Goal: Task Accomplishment & Management: Manage account settings

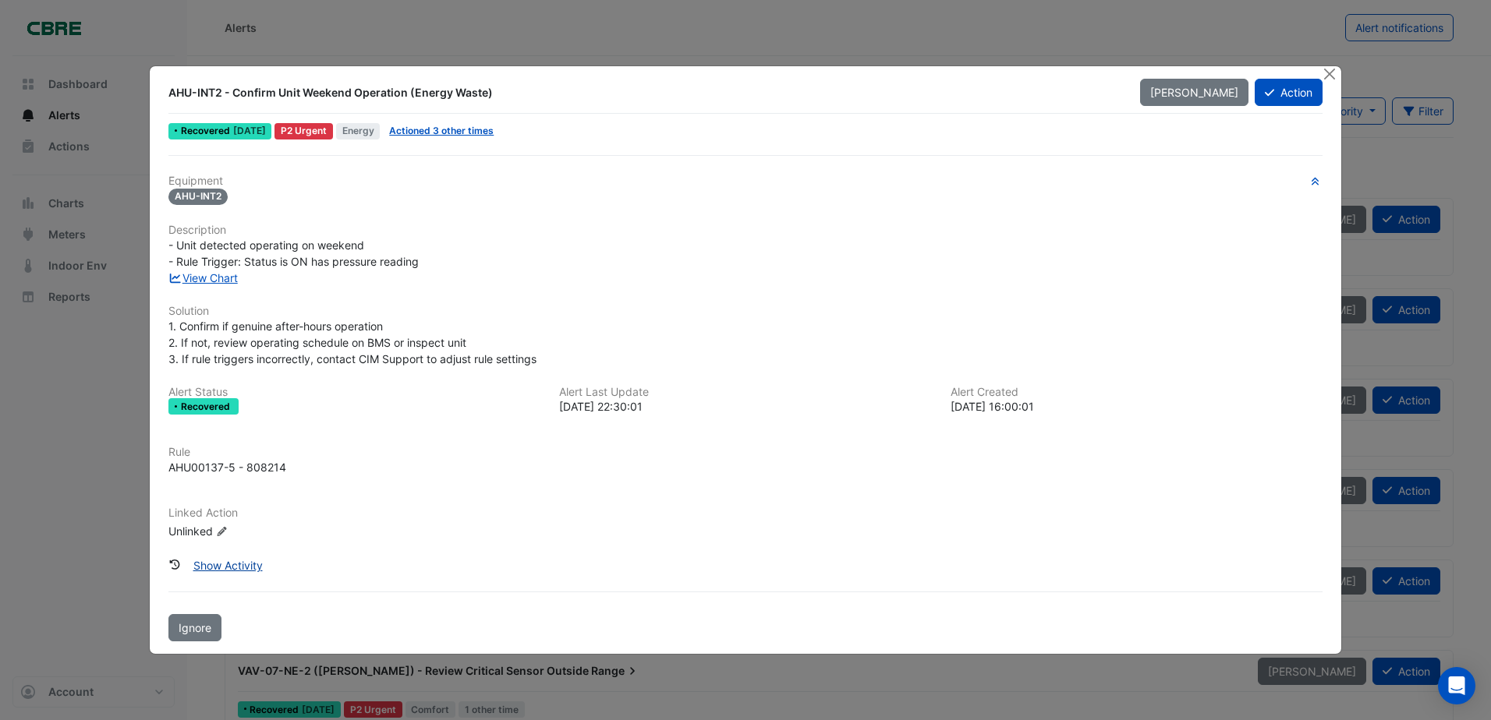
click at [235, 567] on button "Show Activity" at bounding box center [228, 565] width 90 height 27
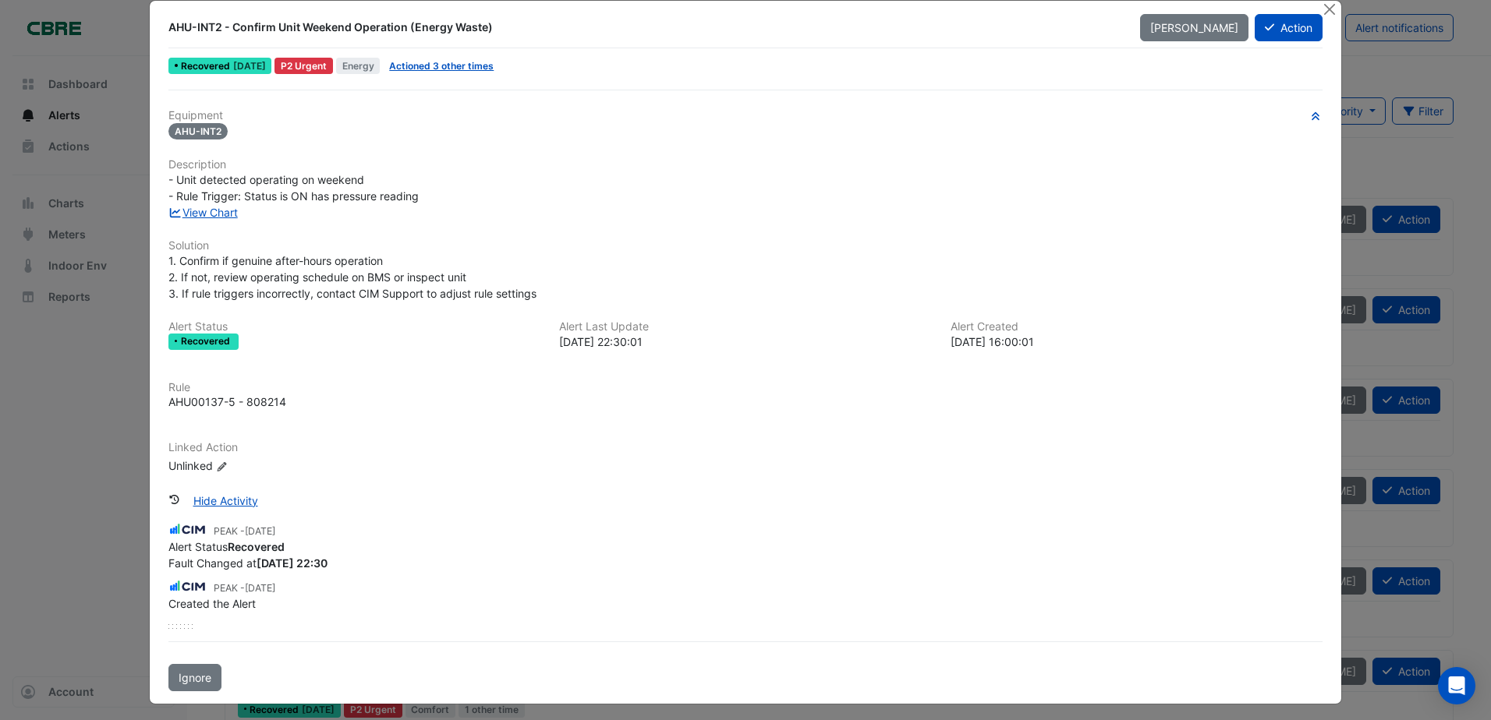
scroll to position [28, 0]
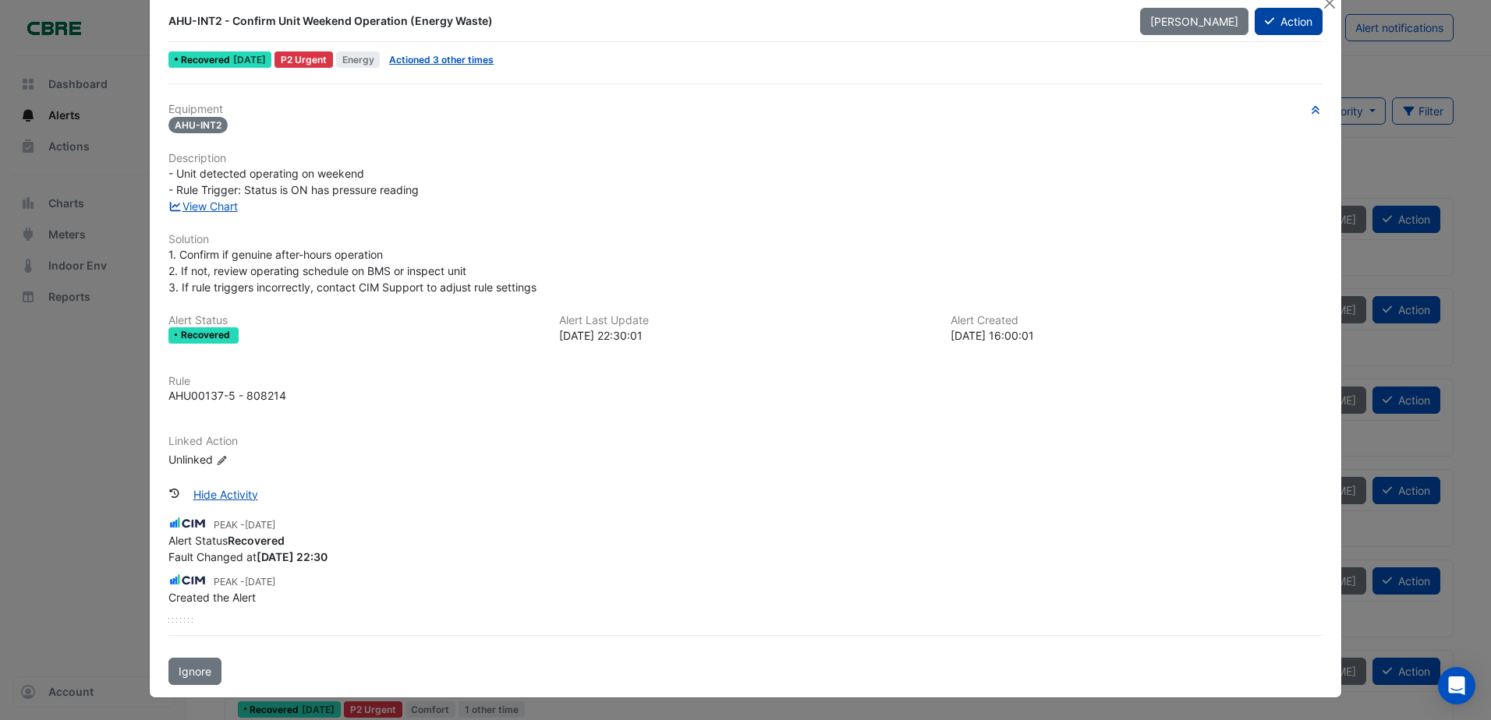
click at [1259, 28] on button "Action" at bounding box center [1289, 21] width 68 height 27
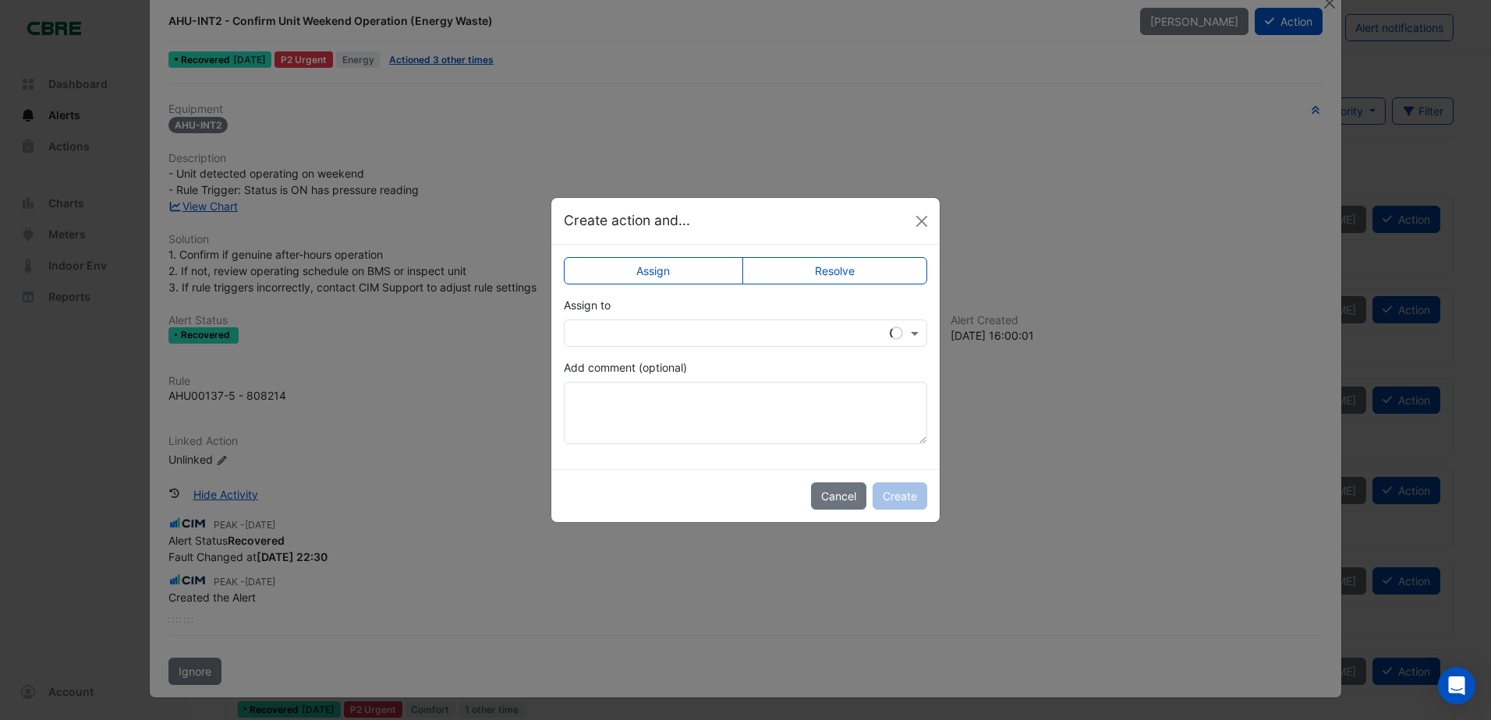
click at [837, 276] on label "Resolve" at bounding box center [835, 270] width 186 height 27
click at [901, 499] on button "Create" at bounding box center [899, 496] width 55 height 27
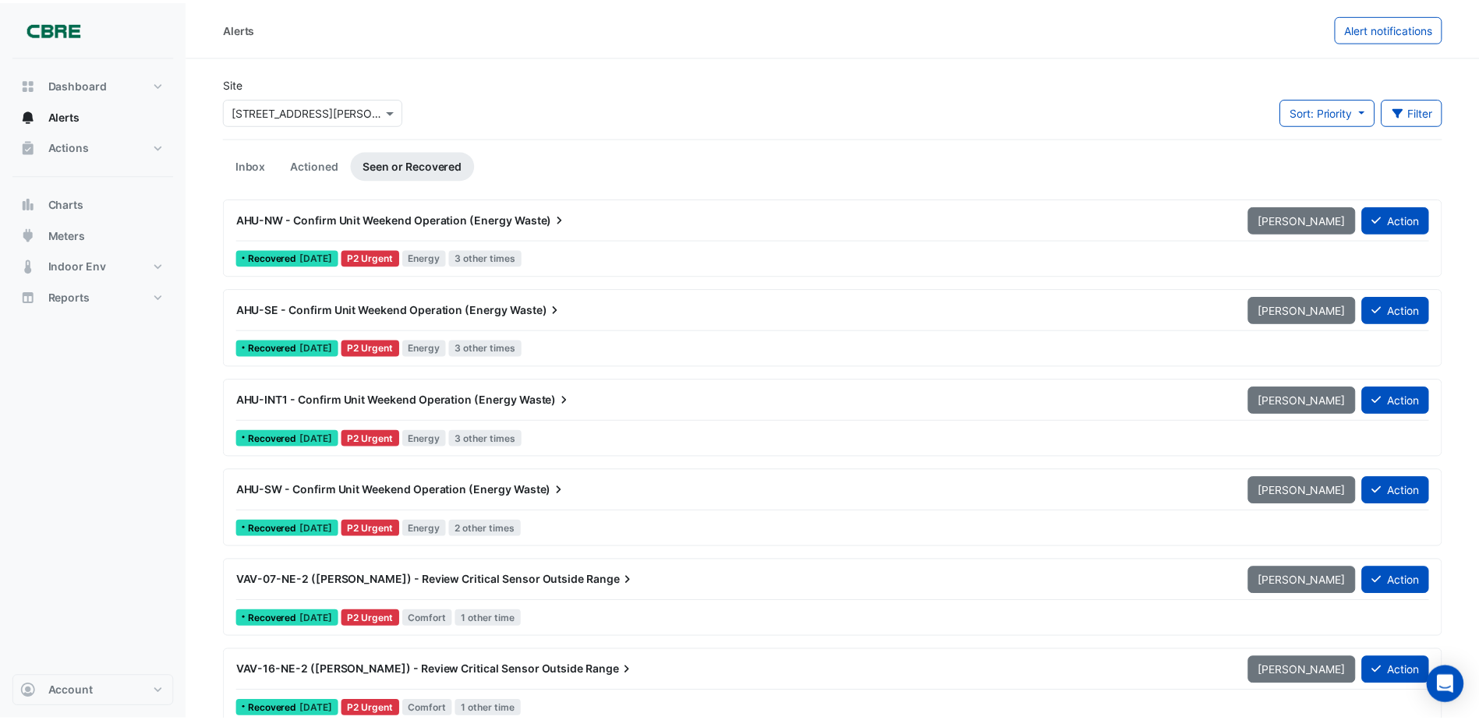
scroll to position [10, 0]
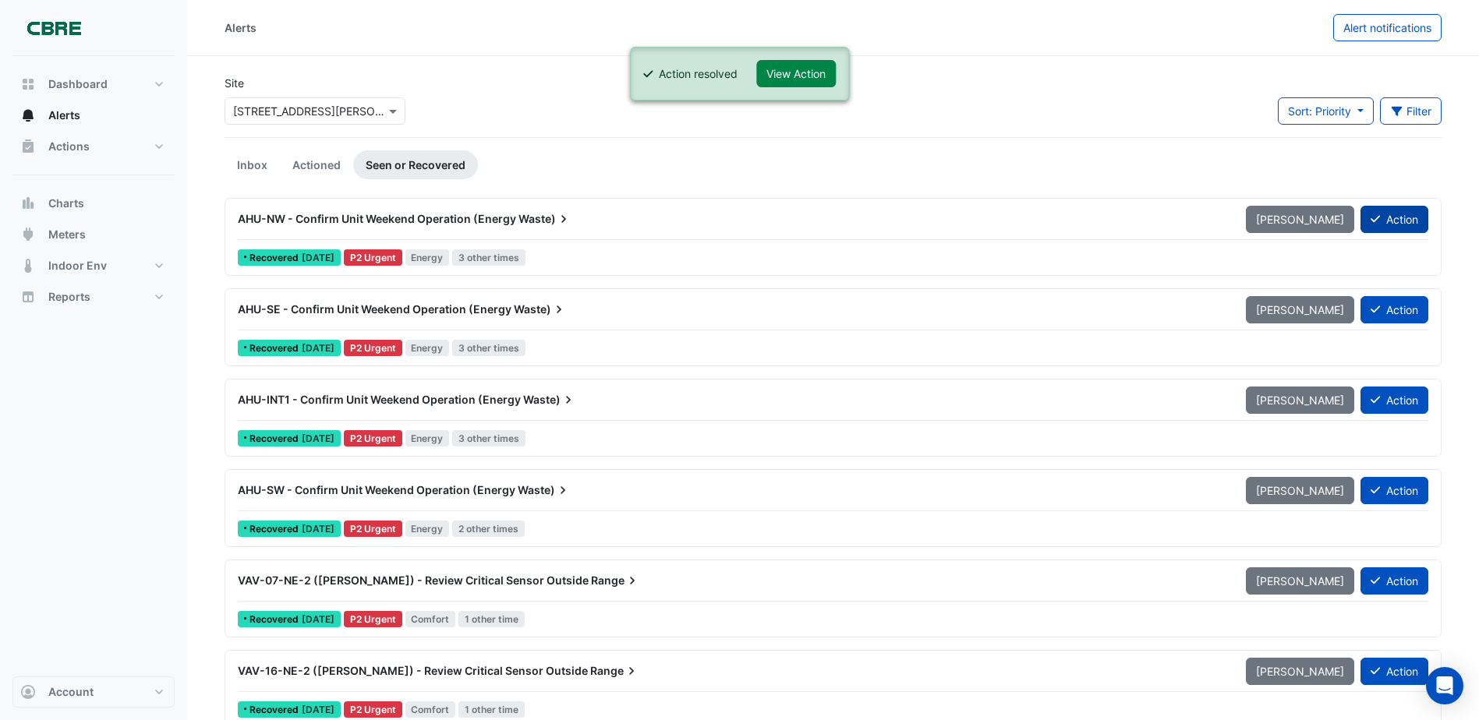
click at [1389, 219] on button "Action" at bounding box center [1395, 219] width 68 height 27
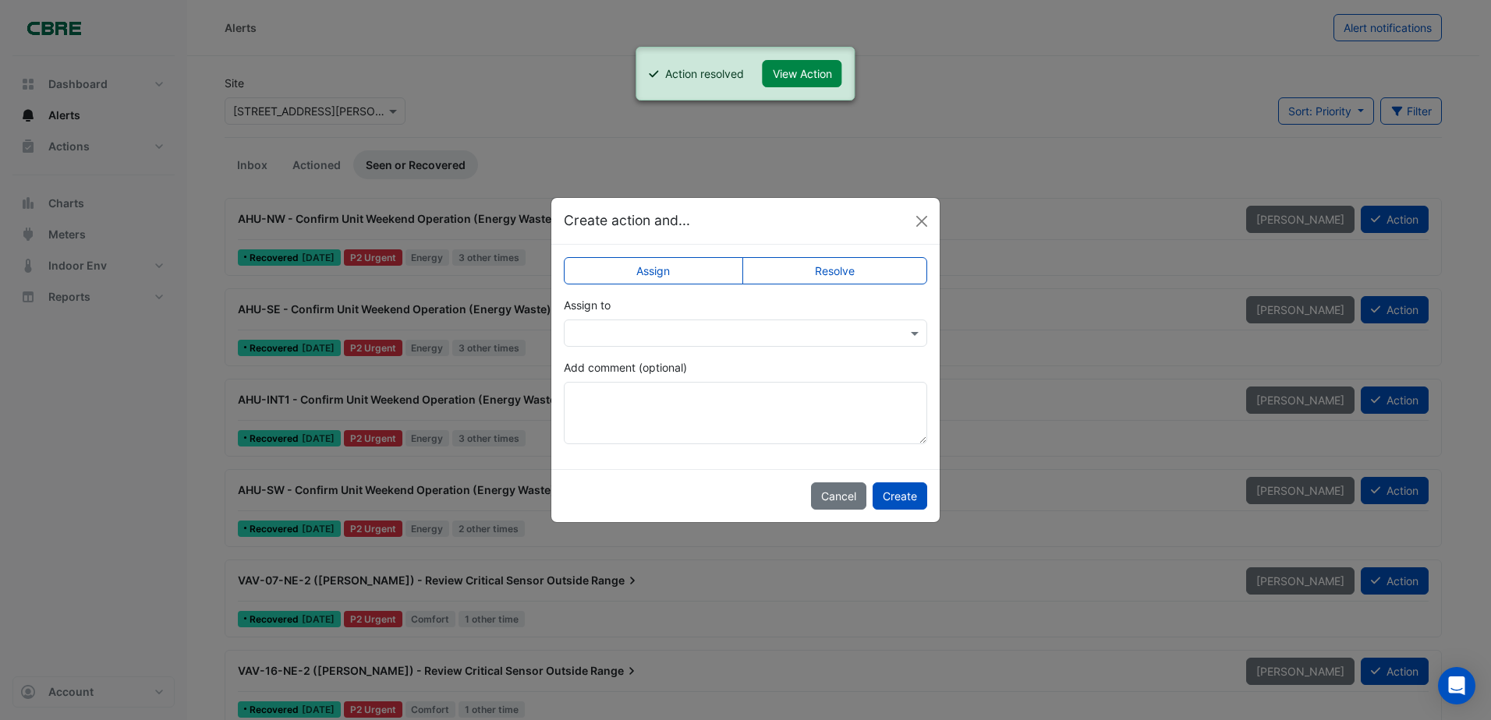
click at [776, 281] on label "Resolve" at bounding box center [835, 270] width 186 height 27
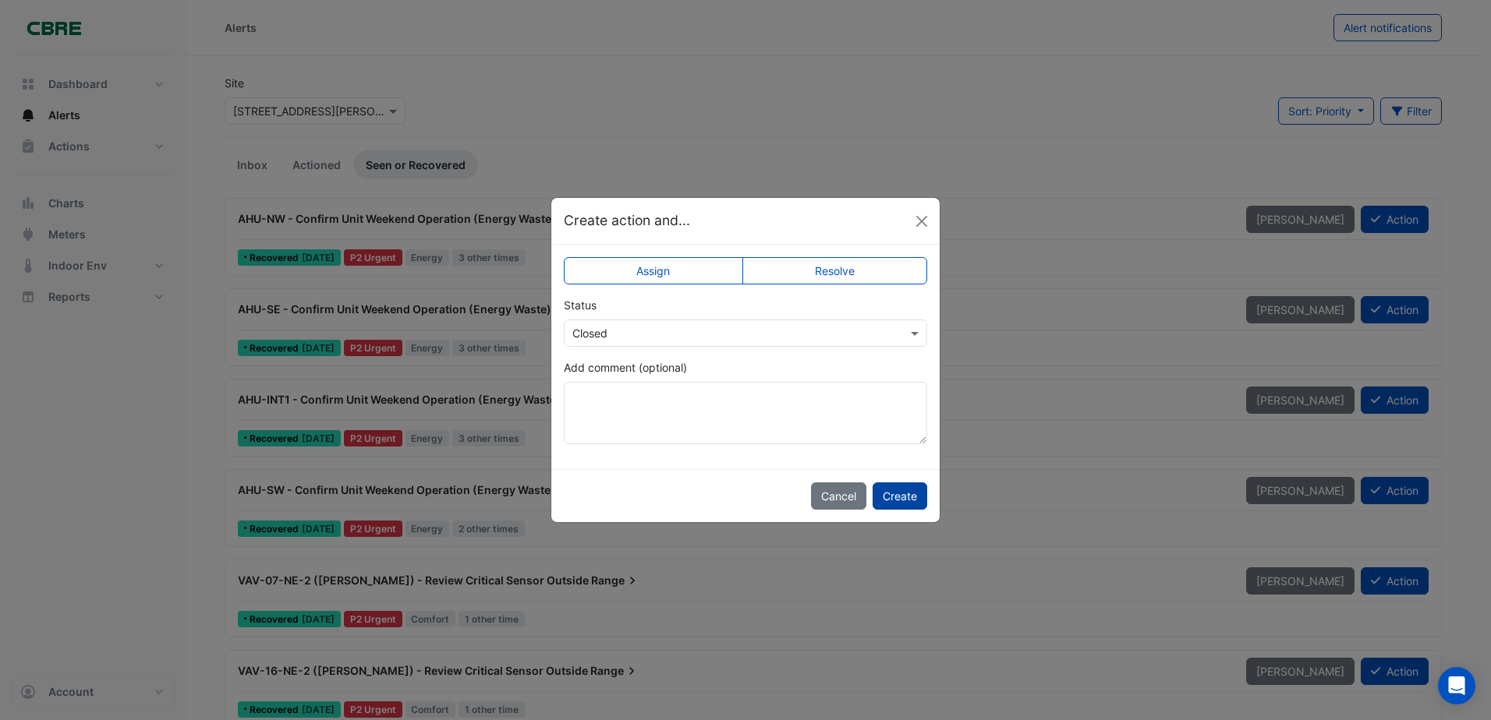
click at [897, 495] on button "Create" at bounding box center [899, 496] width 55 height 27
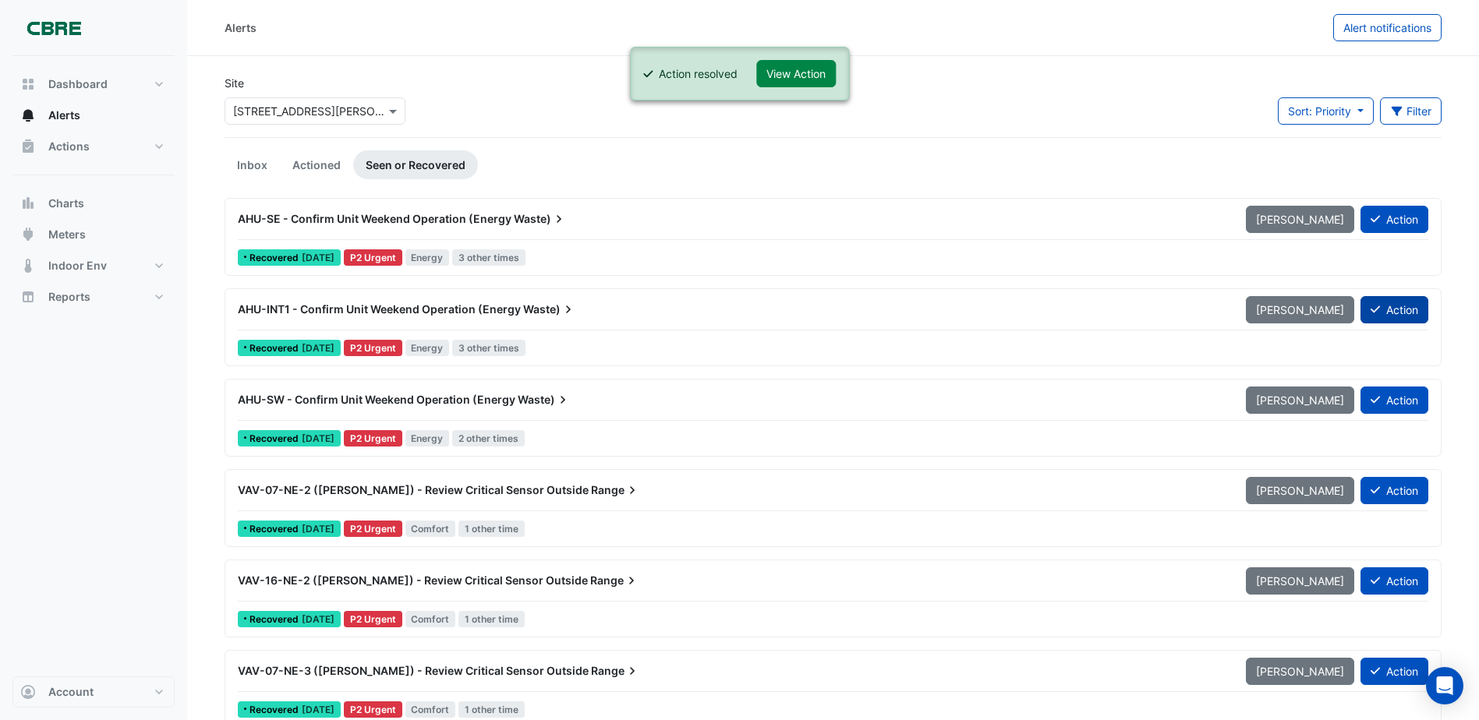
click at [1387, 311] on button "Action" at bounding box center [1395, 309] width 68 height 27
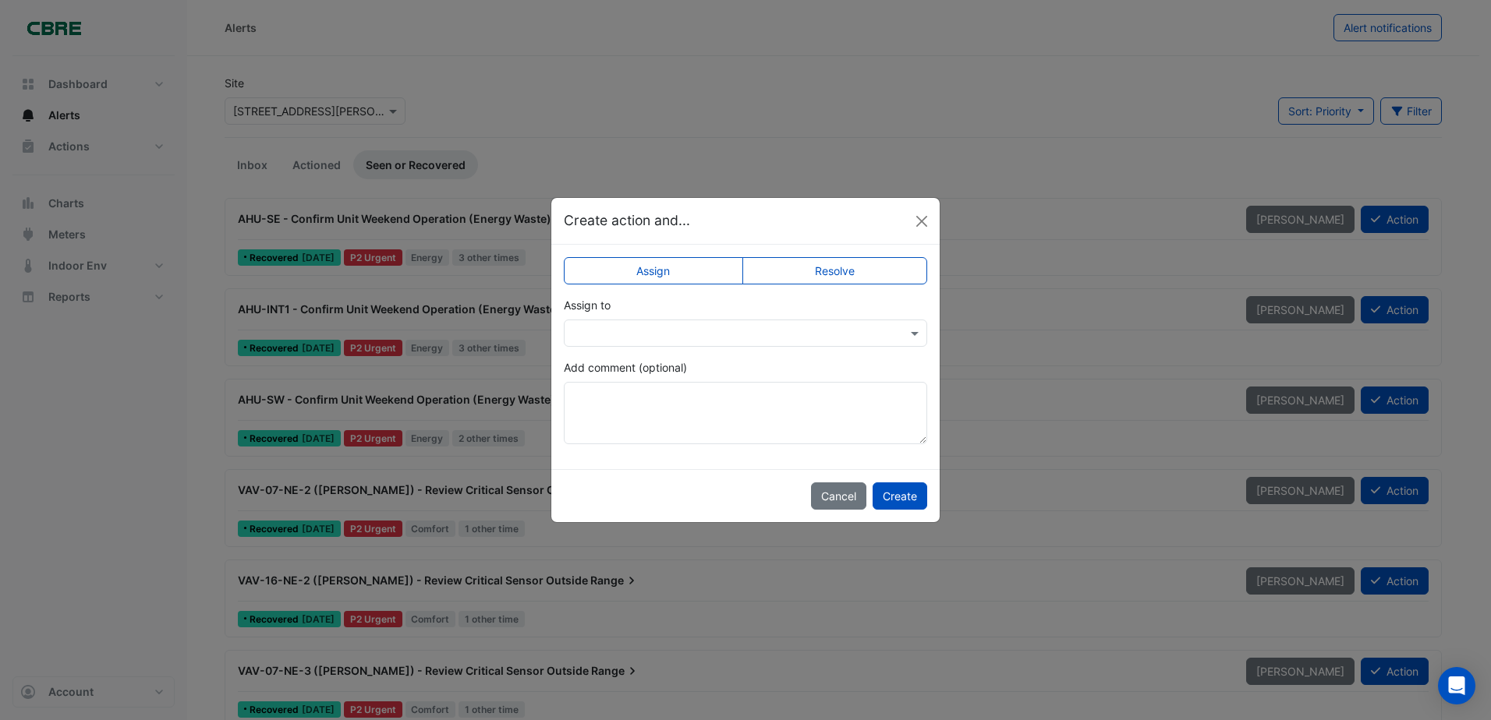
click at [858, 270] on label "Resolve" at bounding box center [835, 270] width 186 height 27
click at [900, 494] on button "Create" at bounding box center [899, 496] width 55 height 27
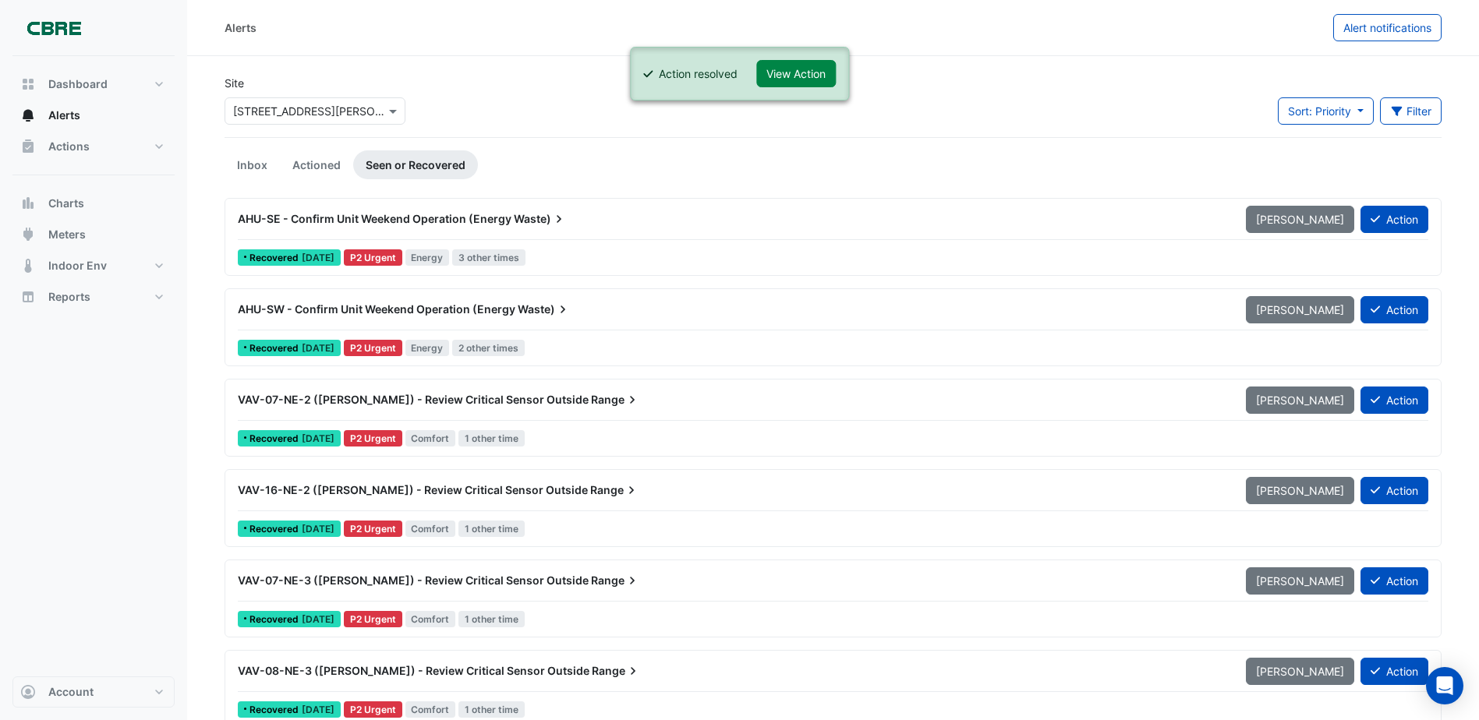
click at [533, 397] on span "VAV-07-NE-2 (NABERS) - Review Critical Sensor Outside" at bounding box center [413, 399] width 351 height 13
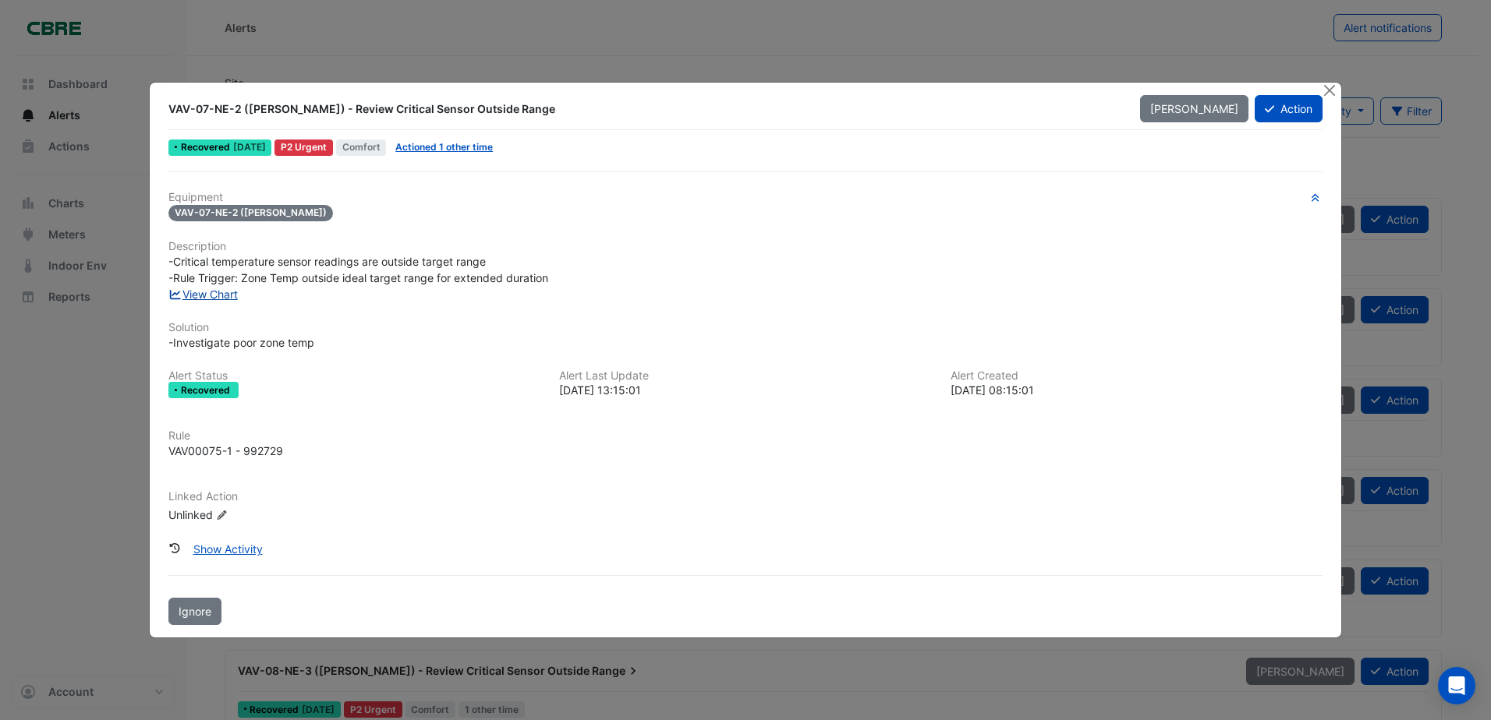
click at [218, 294] on link "View Chart" at bounding box center [202, 294] width 69 height 13
click at [1329, 94] on button "Close" at bounding box center [1330, 91] width 16 height 16
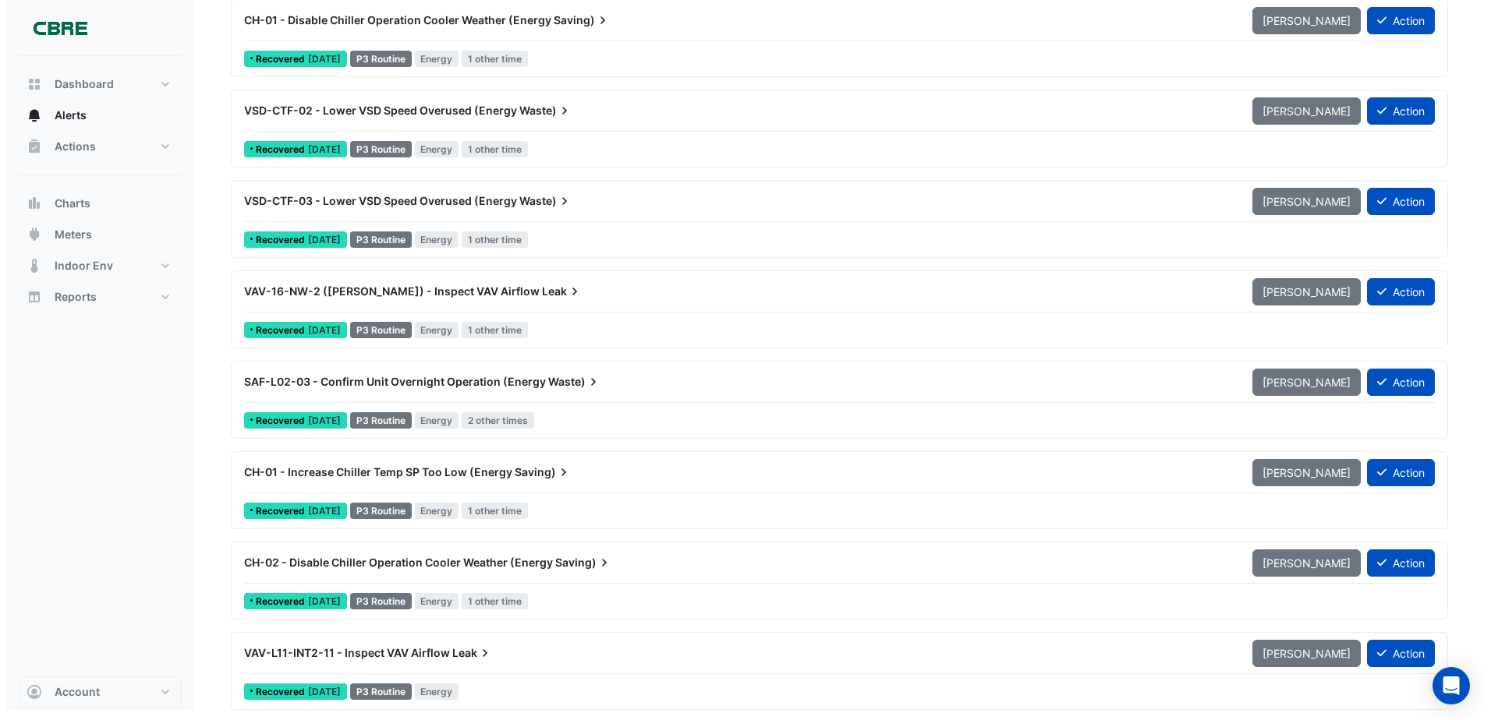
scroll to position [1196, 0]
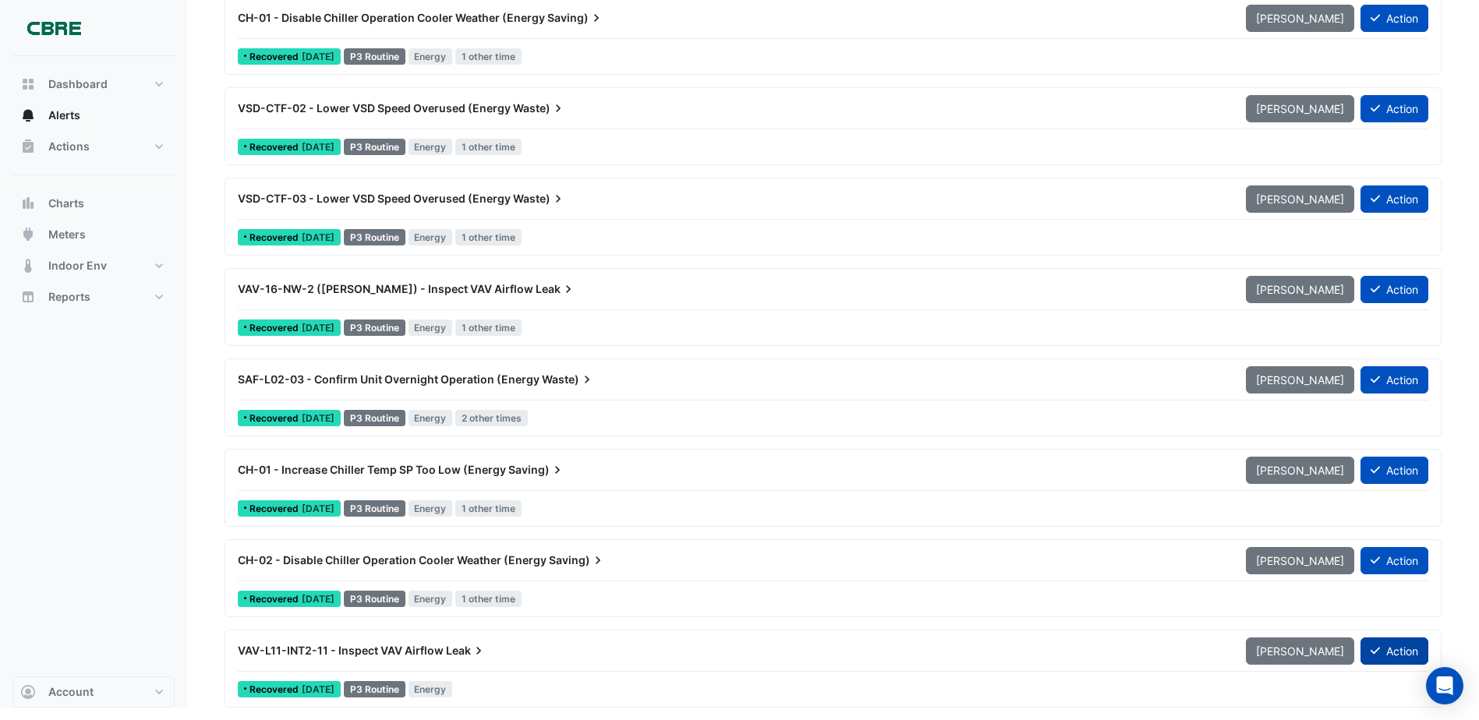
click at [1383, 649] on button "Action" at bounding box center [1395, 651] width 68 height 27
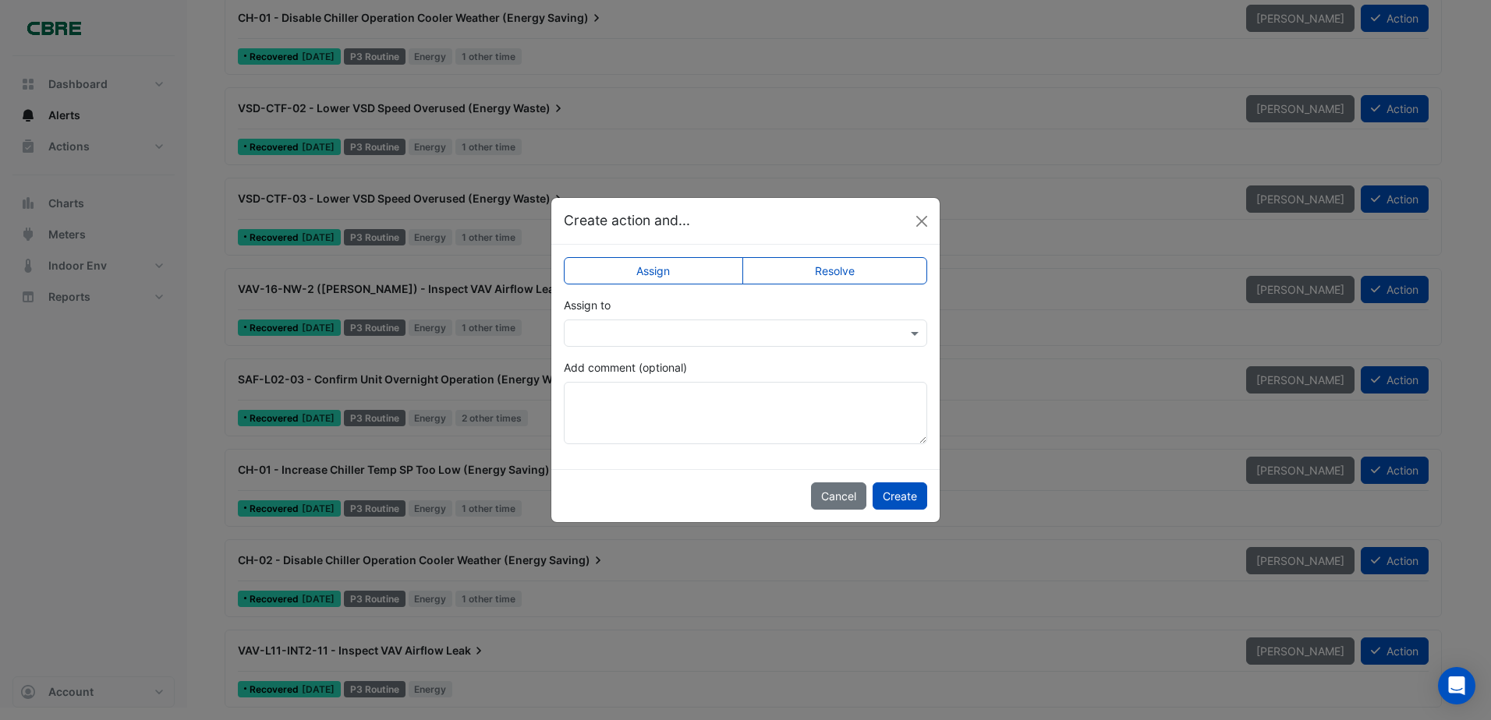
click at [841, 275] on label "Resolve" at bounding box center [835, 270] width 186 height 27
click at [893, 497] on button "Create" at bounding box center [899, 496] width 55 height 27
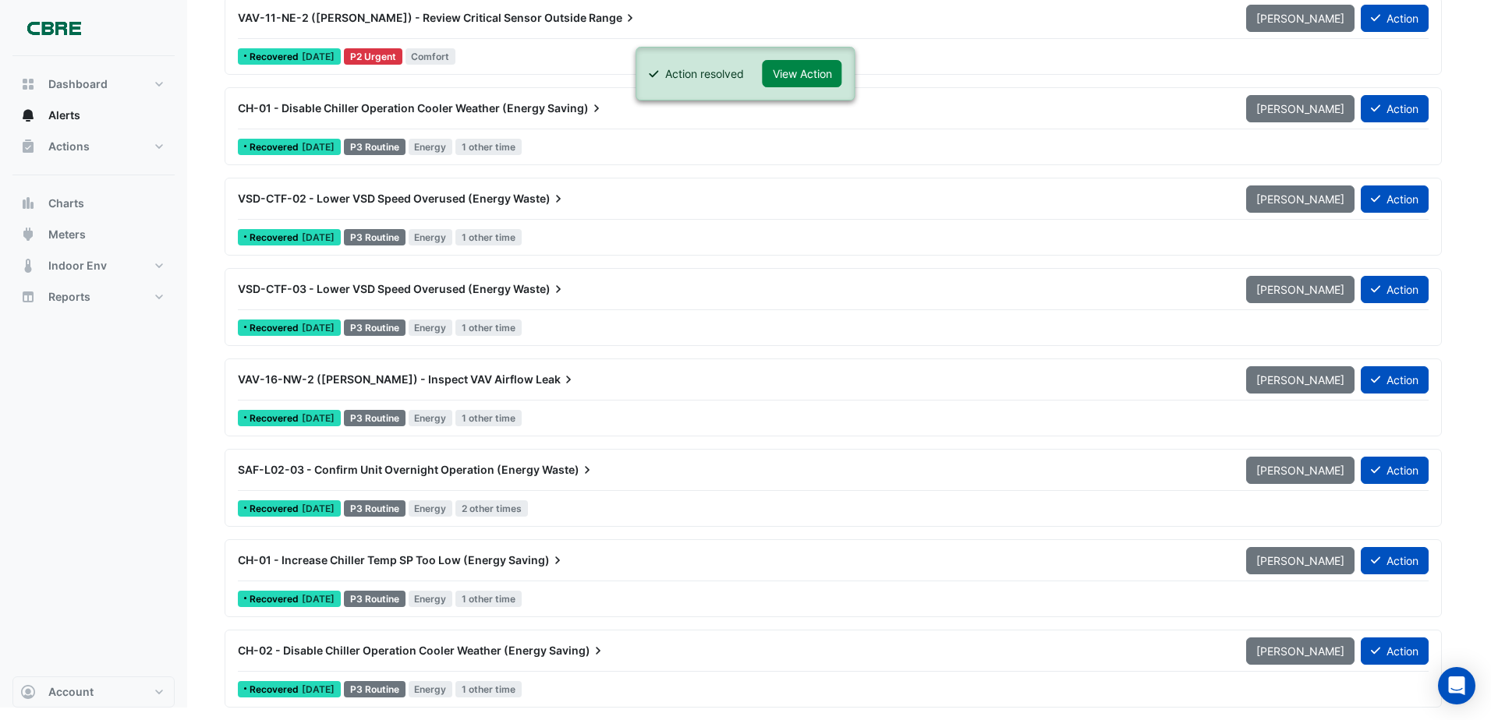
scroll to position [1106, 0]
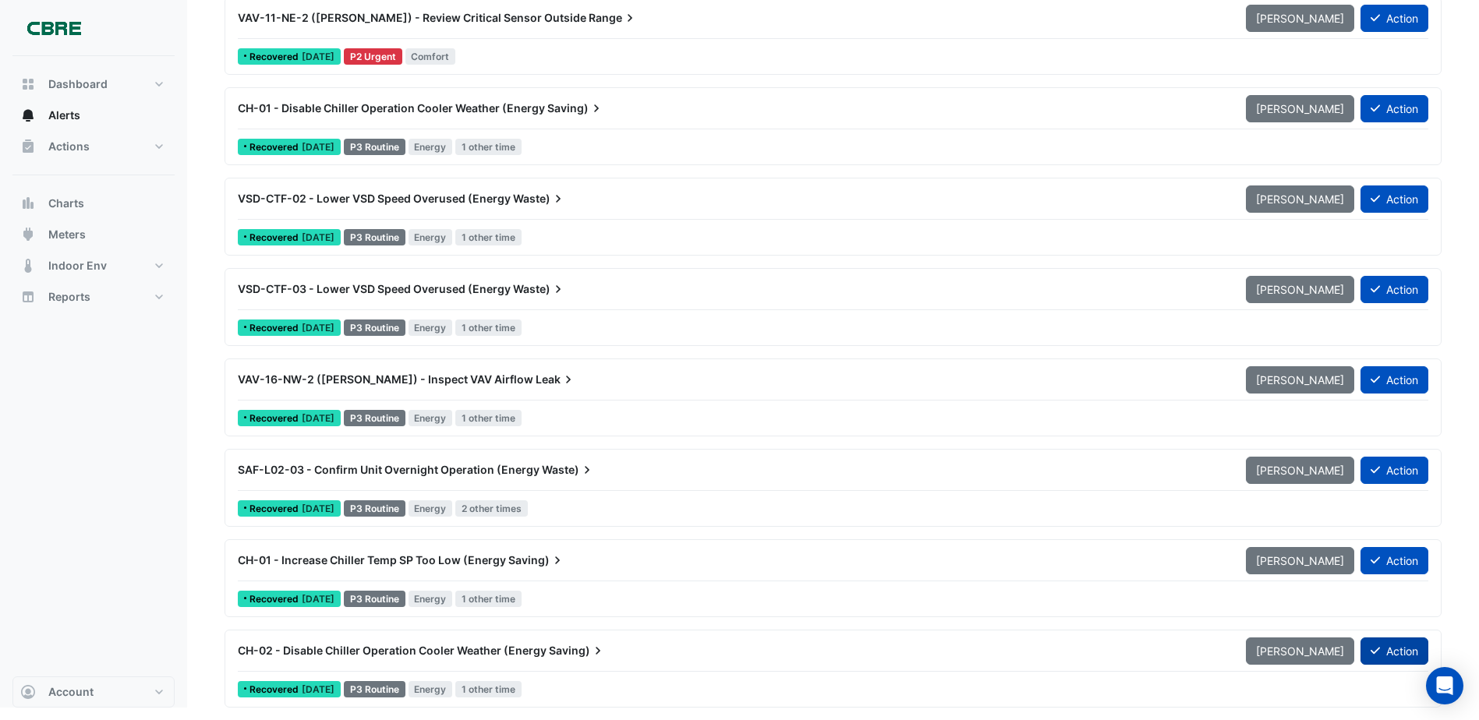
click at [1384, 657] on button "Action" at bounding box center [1395, 651] width 68 height 27
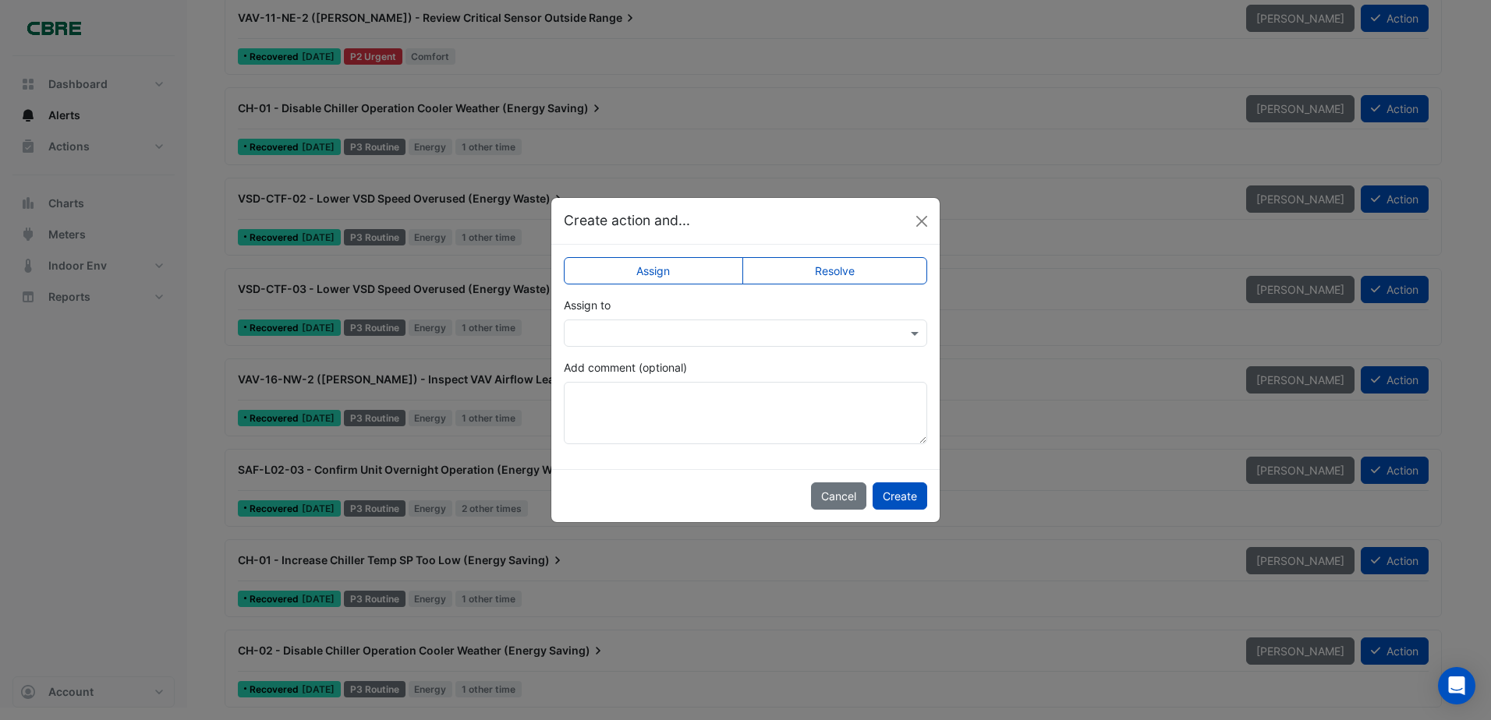
click at [865, 275] on label "Resolve" at bounding box center [835, 270] width 186 height 27
click at [908, 487] on button "Create" at bounding box center [899, 496] width 55 height 27
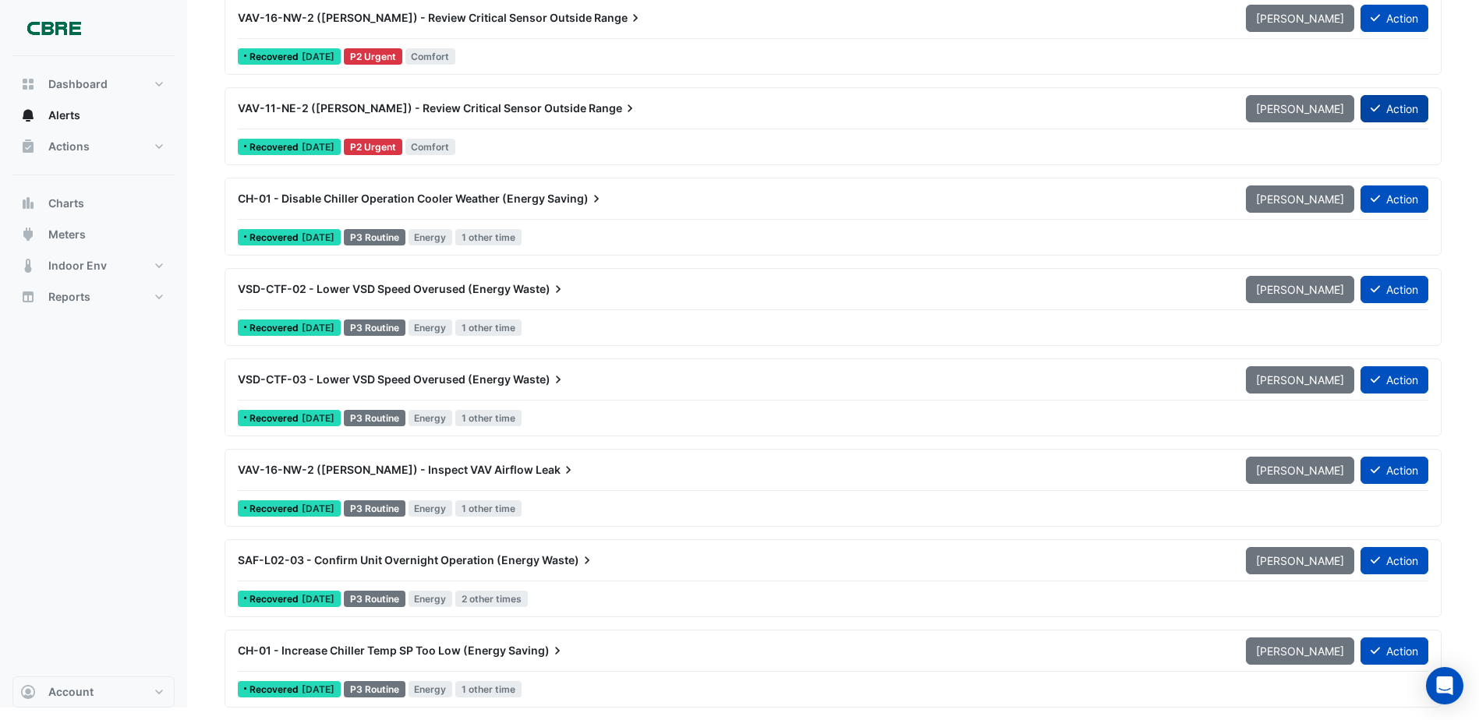
click at [1399, 113] on button "Action" at bounding box center [1395, 108] width 68 height 27
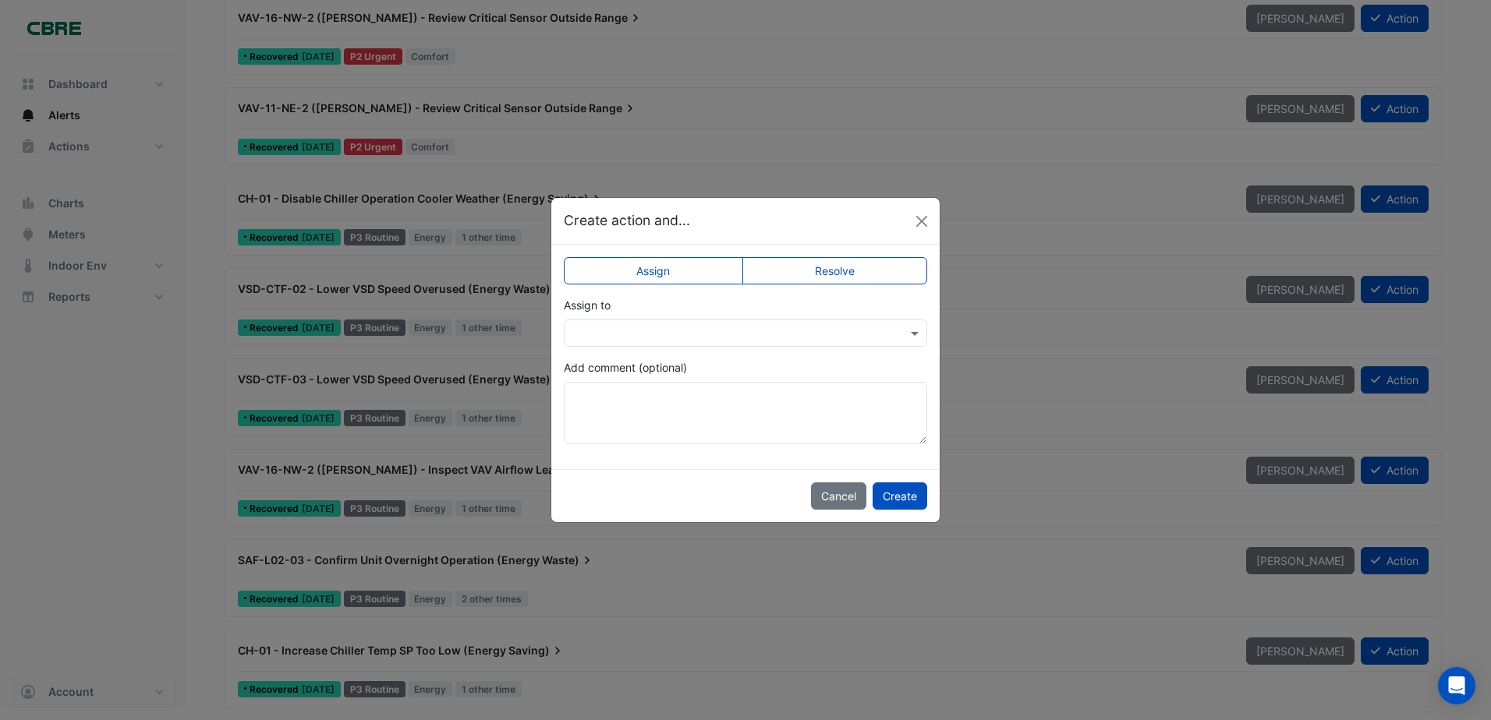
click at [868, 269] on label "Resolve" at bounding box center [835, 270] width 186 height 27
click at [905, 487] on button "Create" at bounding box center [899, 496] width 55 height 27
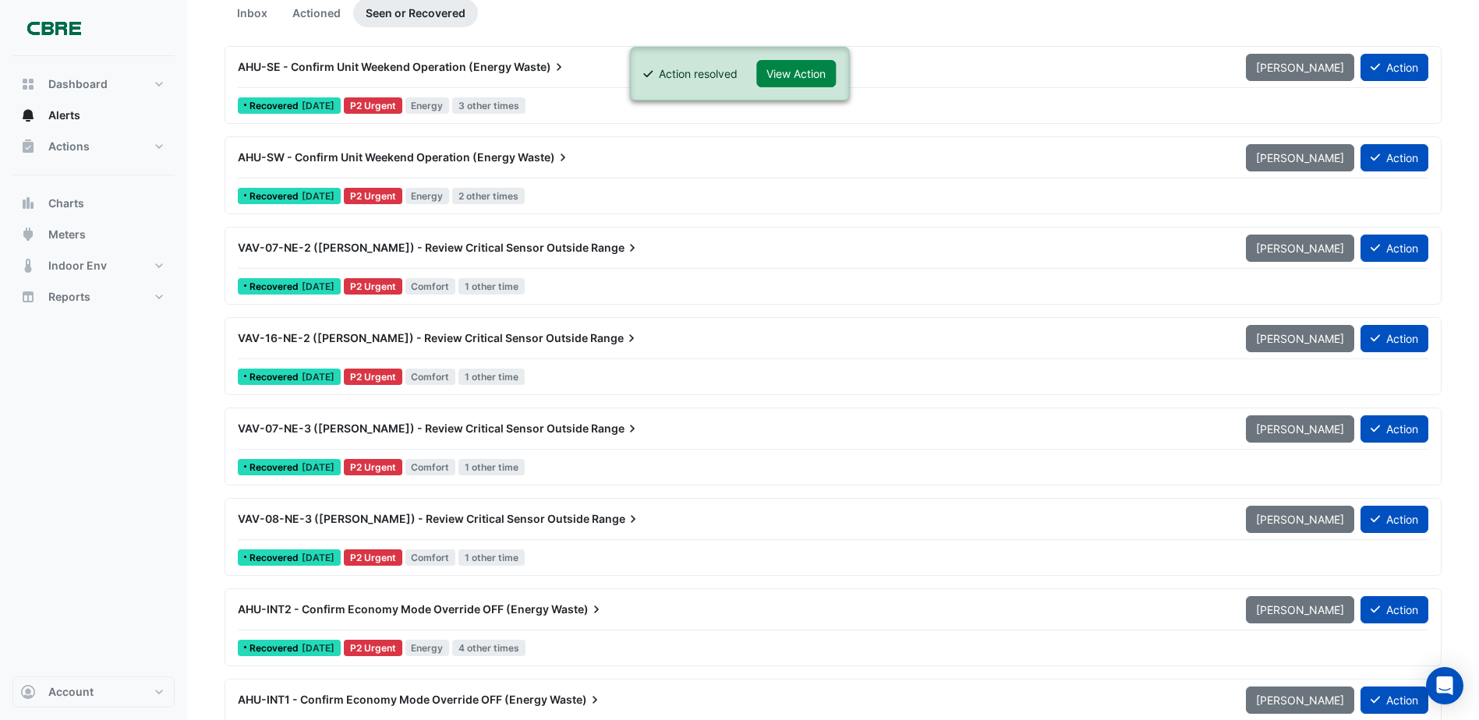
scroll to position [156, 0]
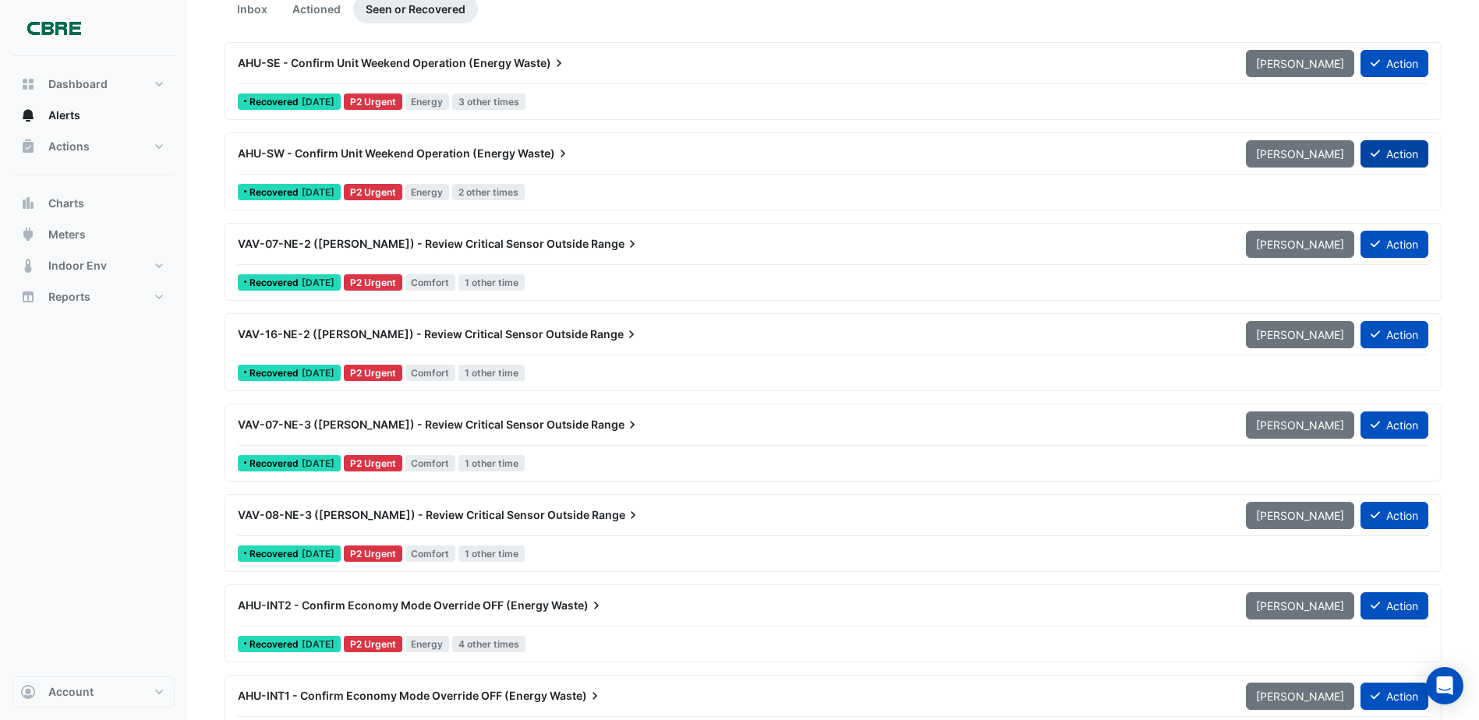
click at [1381, 161] on button "Action" at bounding box center [1395, 153] width 68 height 27
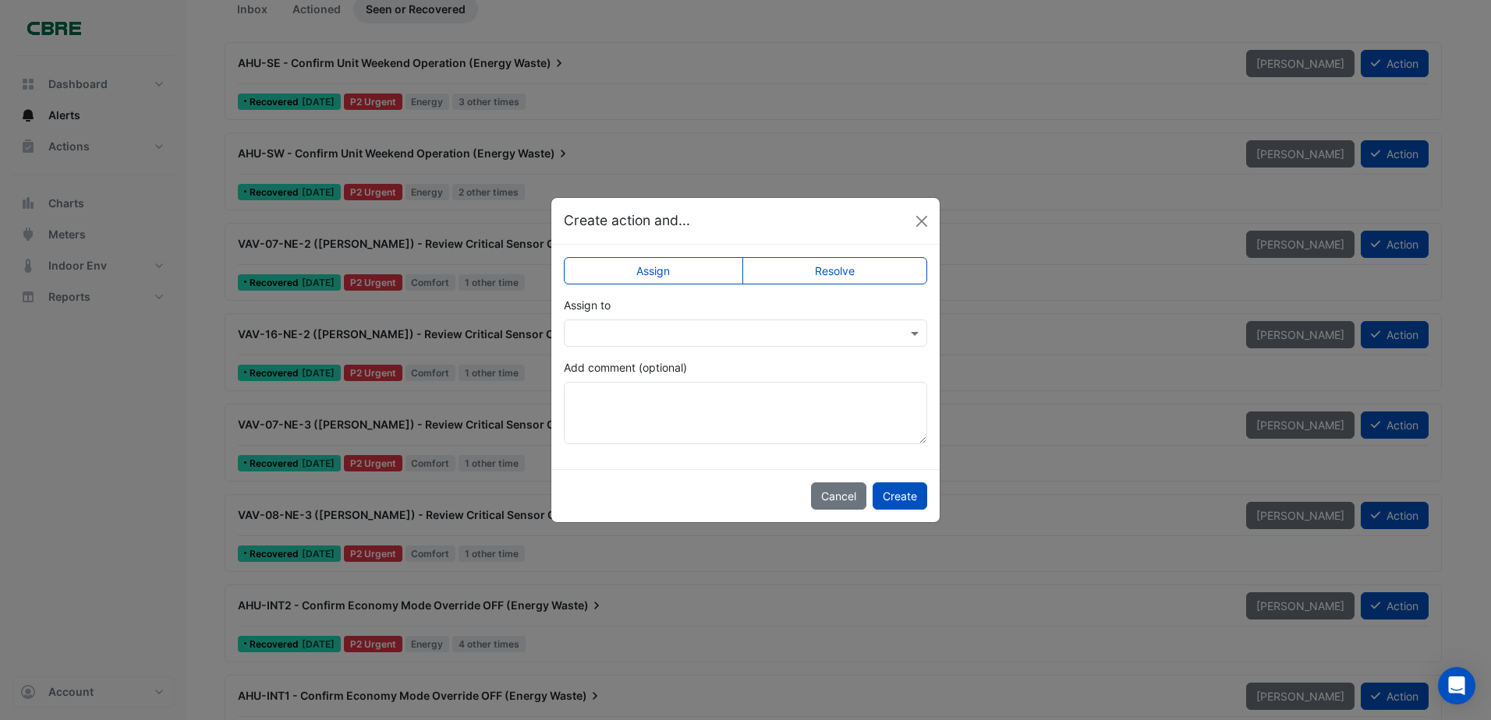
click at [858, 264] on label "Resolve" at bounding box center [835, 270] width 186 height 27
click at [894, 490] on button "Create" at bounding box center [899, 496] width 55 height 27
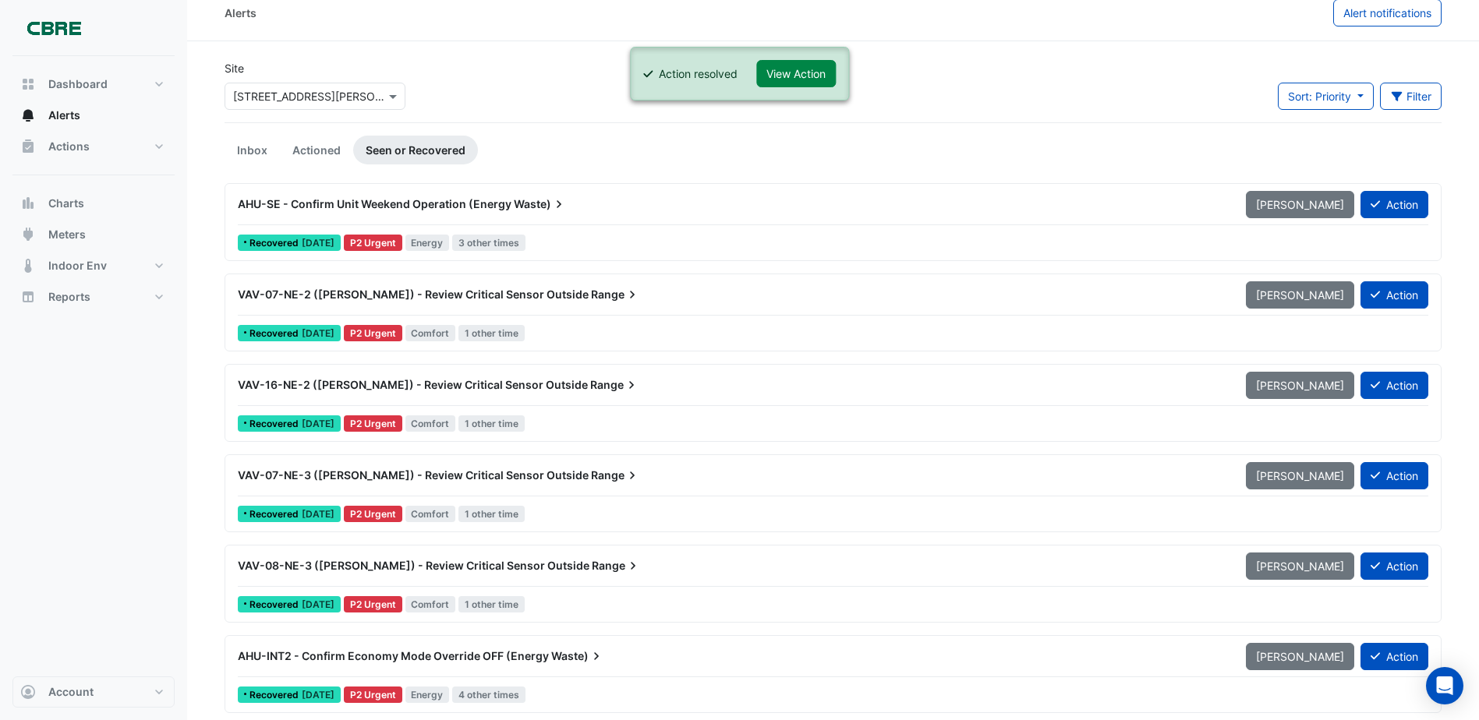
scroll to position [0, 0]
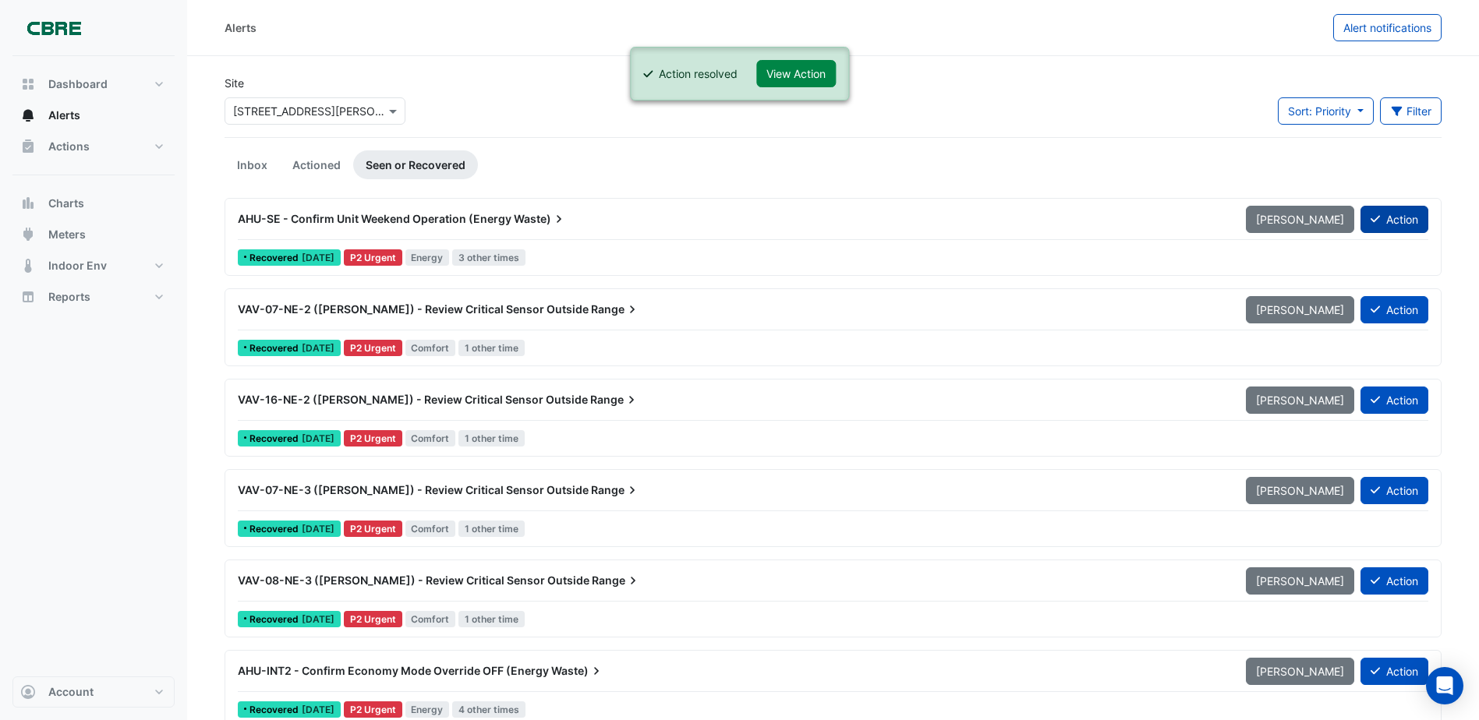
click at [1386, 220] on button "Action" at bounding box center [1395, 219] width 68 height 27
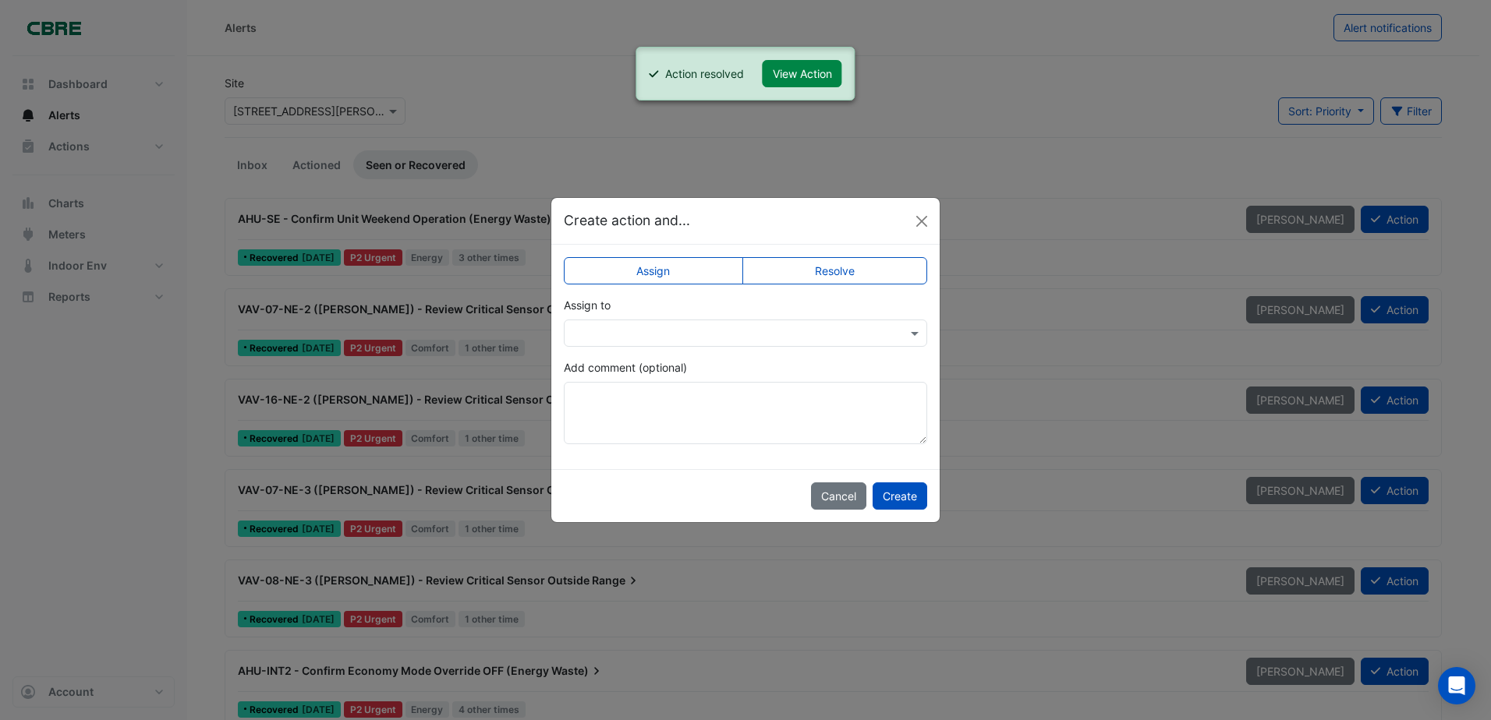
click at [858, 274] on label "Resolve" at bounding box center [835, 270] width 186 height 27
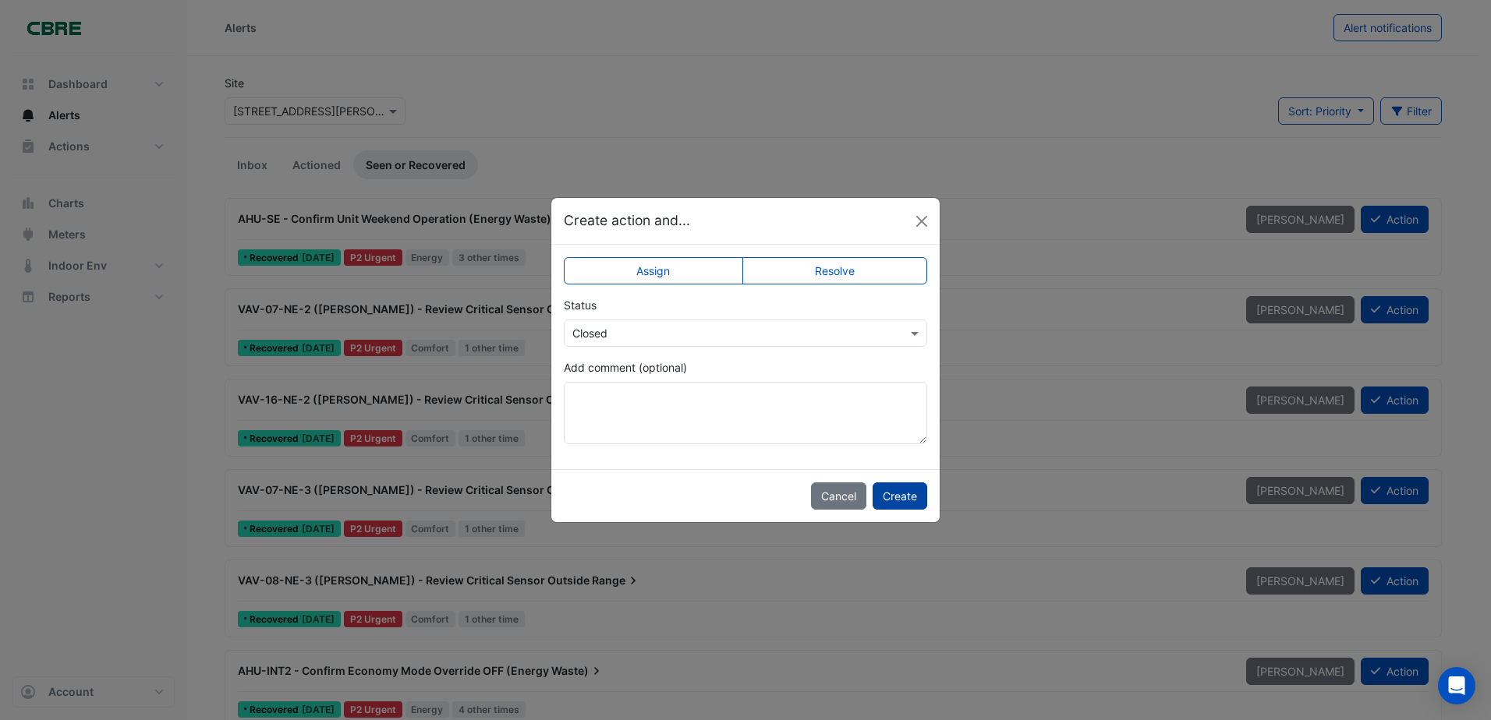
click at [907, 494] on button "Create" at bounding box center [899, 496] width 55 height 27
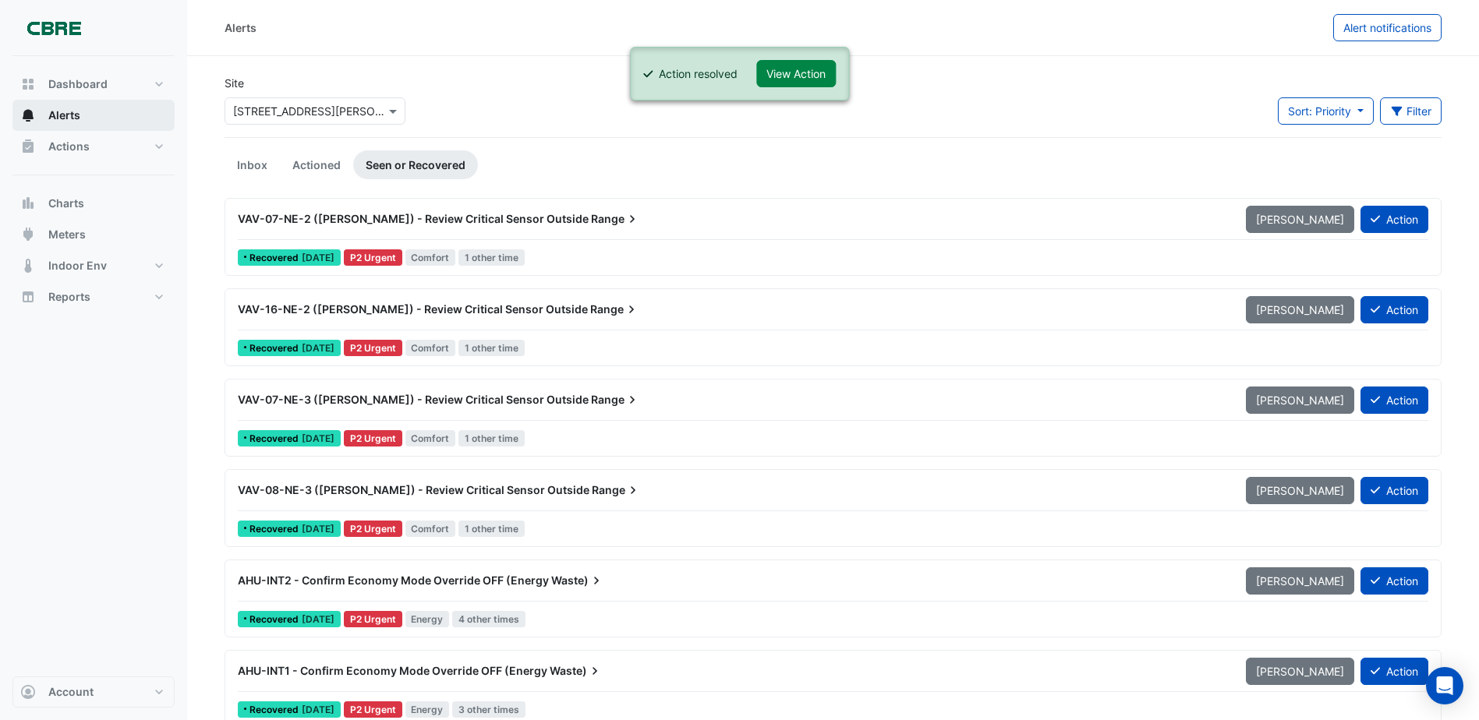
click at [62, 111] on span "Alerts" at bounding box center [64, 116] width 32 height 16
click at [72, 85] on span "Dashboard" at bounding box center [77, 84] width 59 height 16
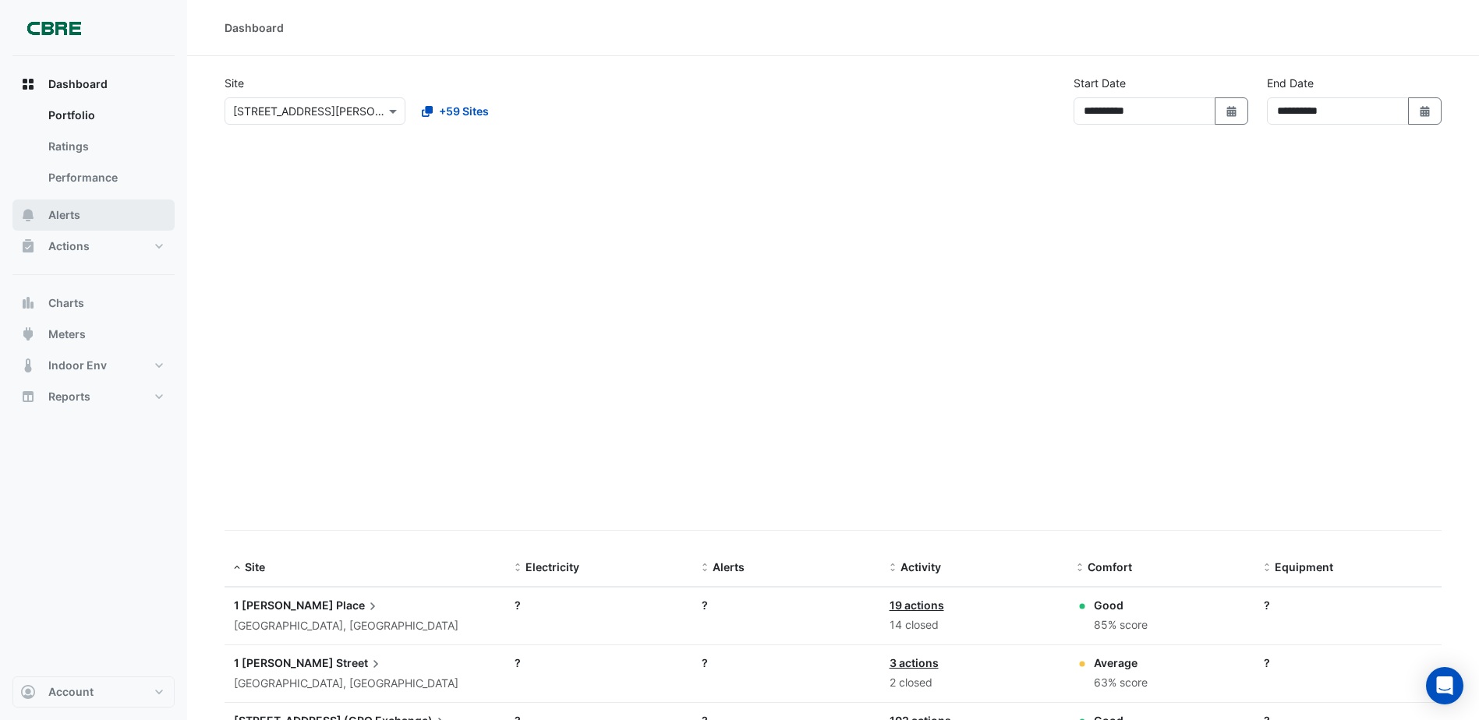
click at [60, 211] on span "Alerts" at bounding box center [64, 215] width 32 height 16
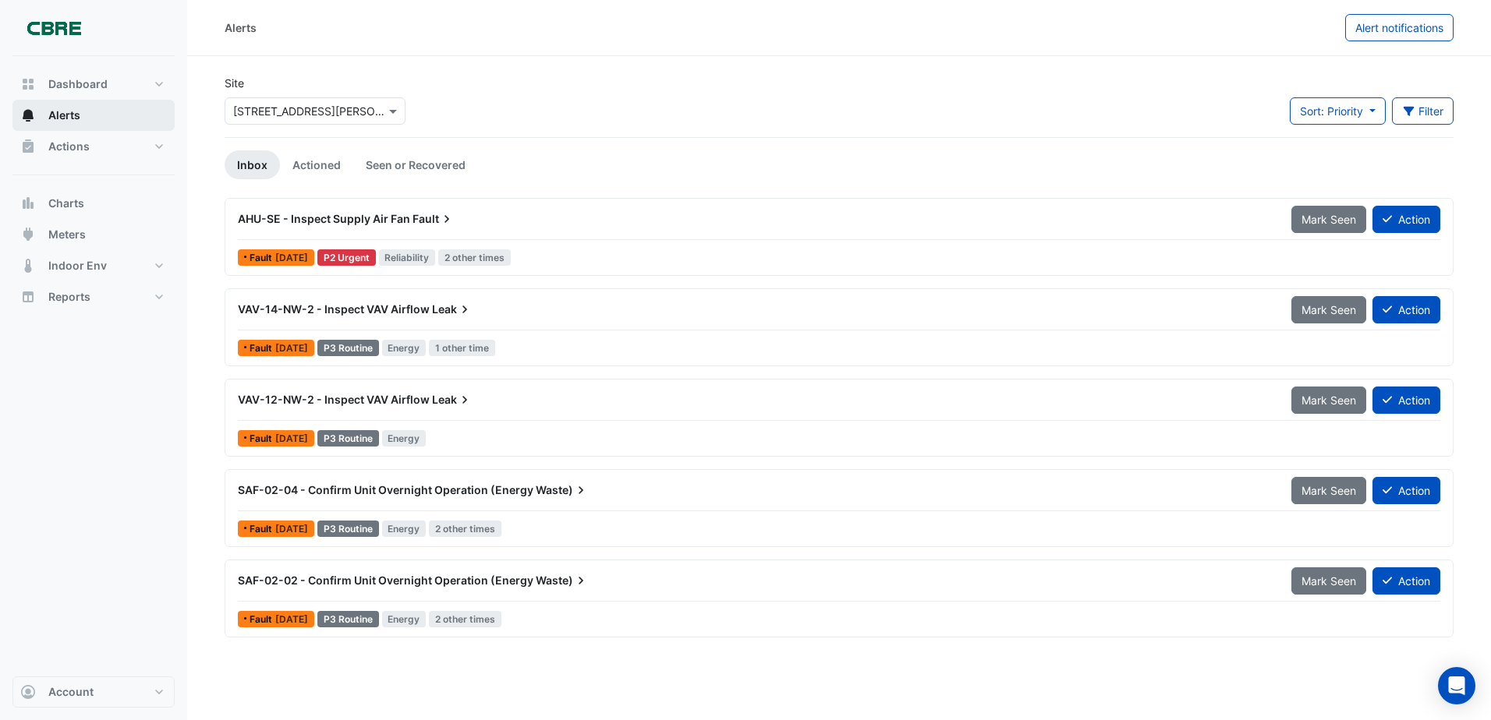
click at [94, 117] on button "Alerts" at bounding box center [93, 115] width 162 height 31
click at [303, 165] on link "Actioned" at bounding box center [316, 164] width 73 height 29
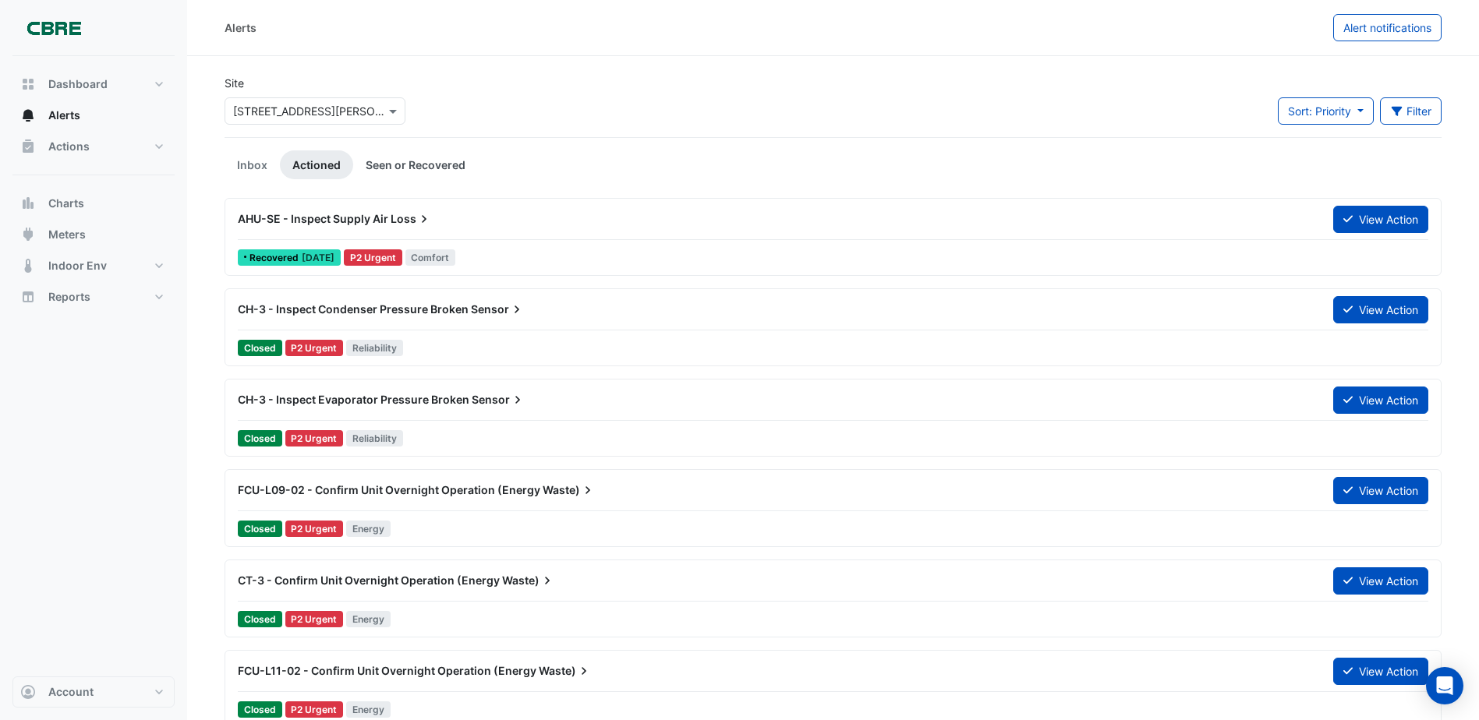
click at [414, 165] on link "Seen or Recovered" at bounding box center [415, 164] width 125 height 29
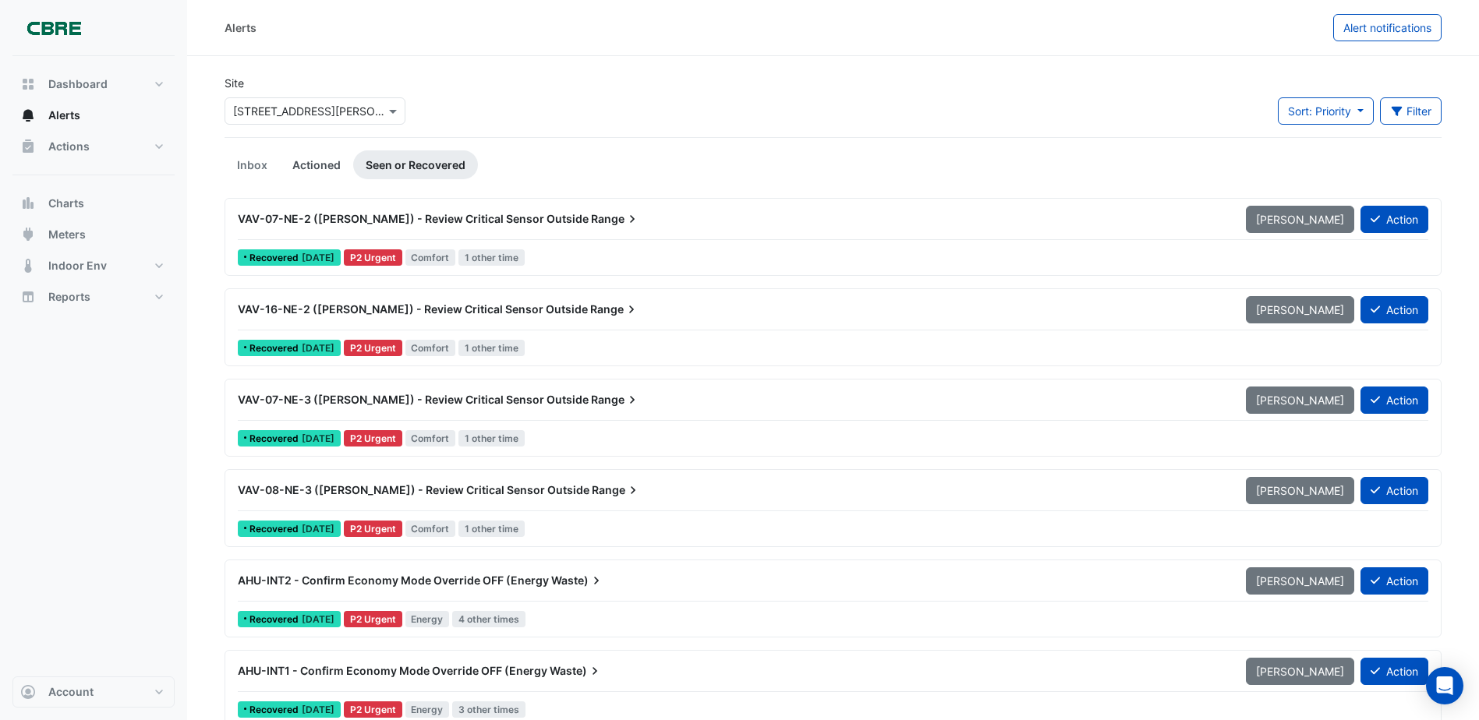
click at [306, 164] on link "Actioned" at bounding box center [316, 164] width 73 height 29
